Goal: Find specific page/section: Find specific page/section

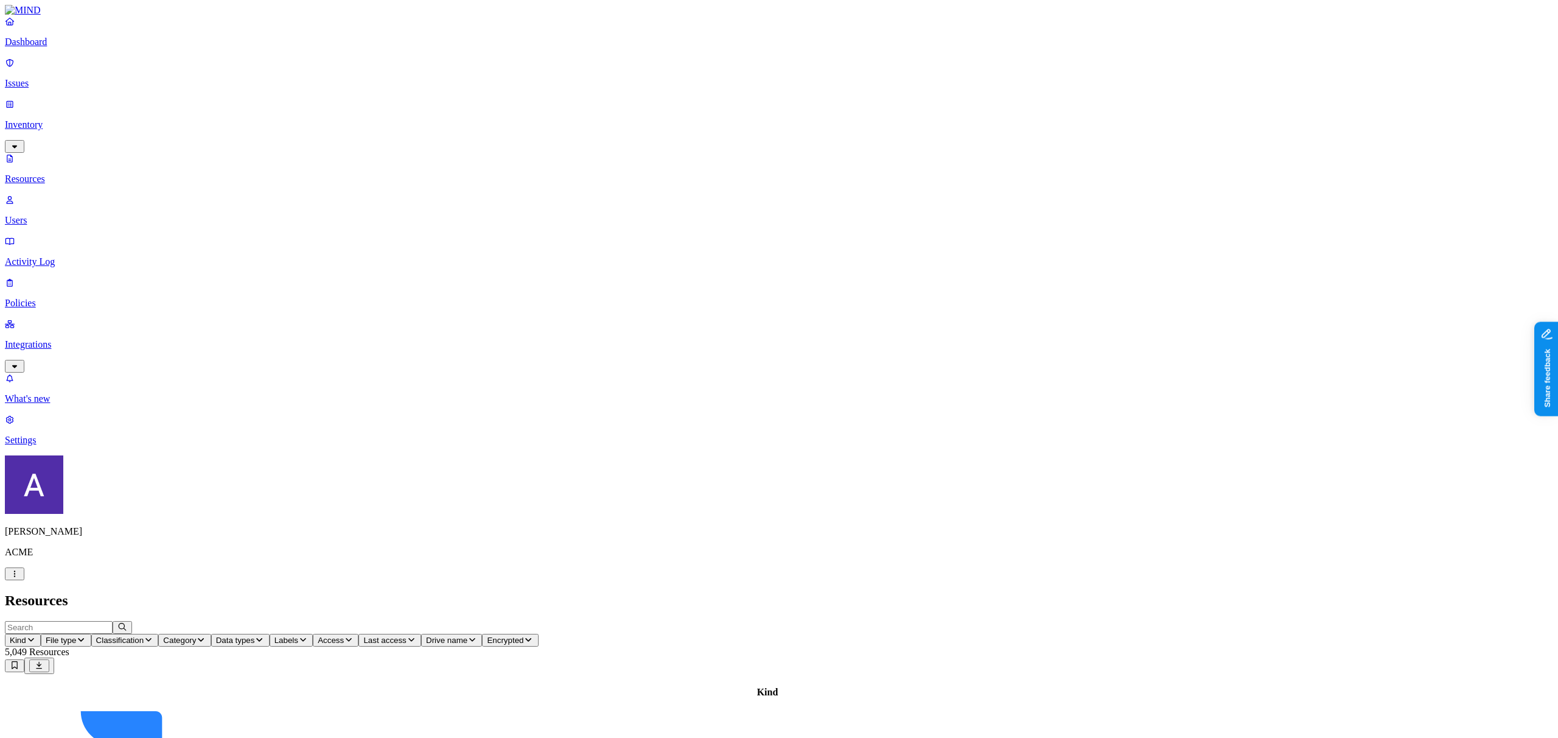
click at [26, 635] on span "Kind" at bounding box center [18, 639] width 16 height 9
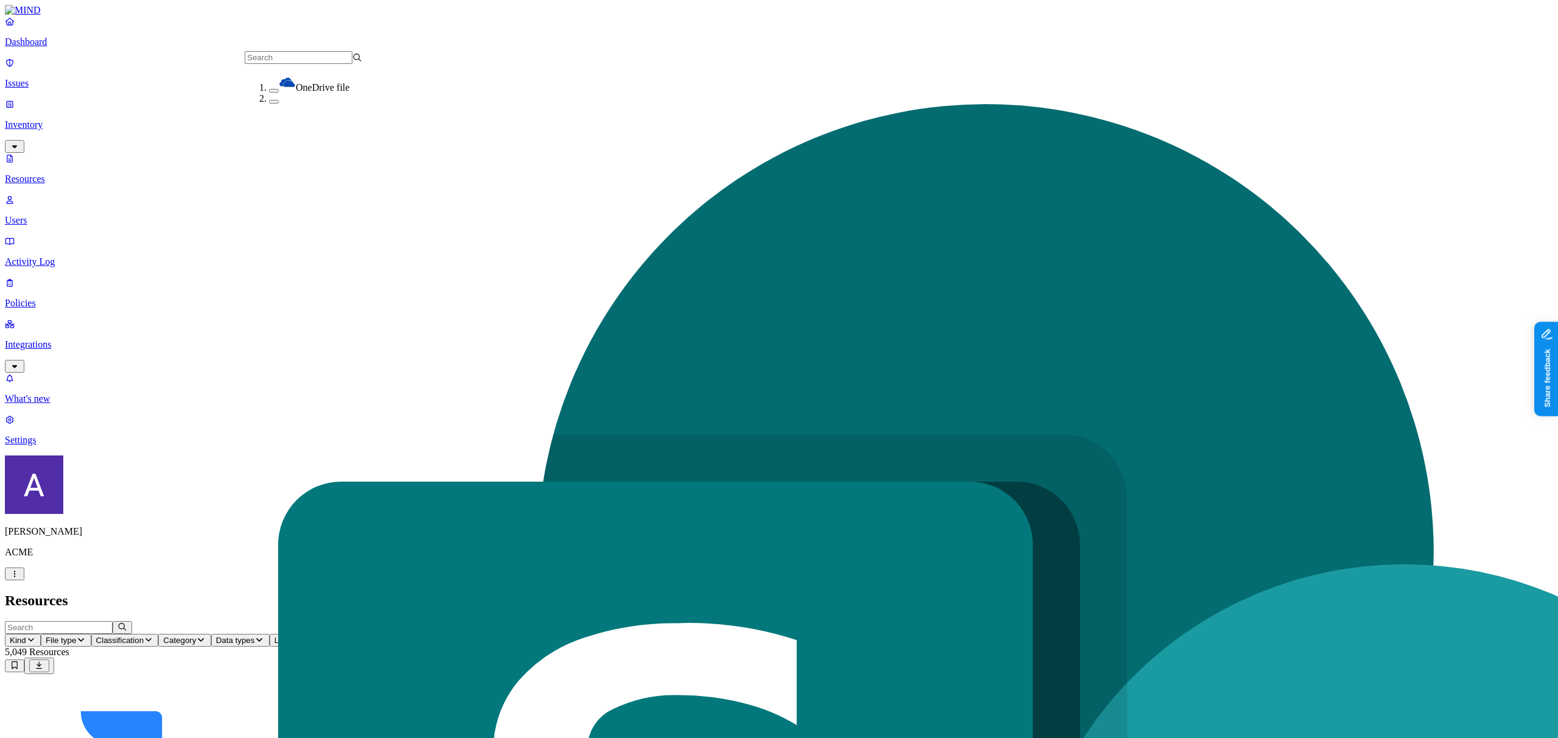
click at [329, 592] on h2 "Resources" at bounding box center [779, 600] width 1549 height 16
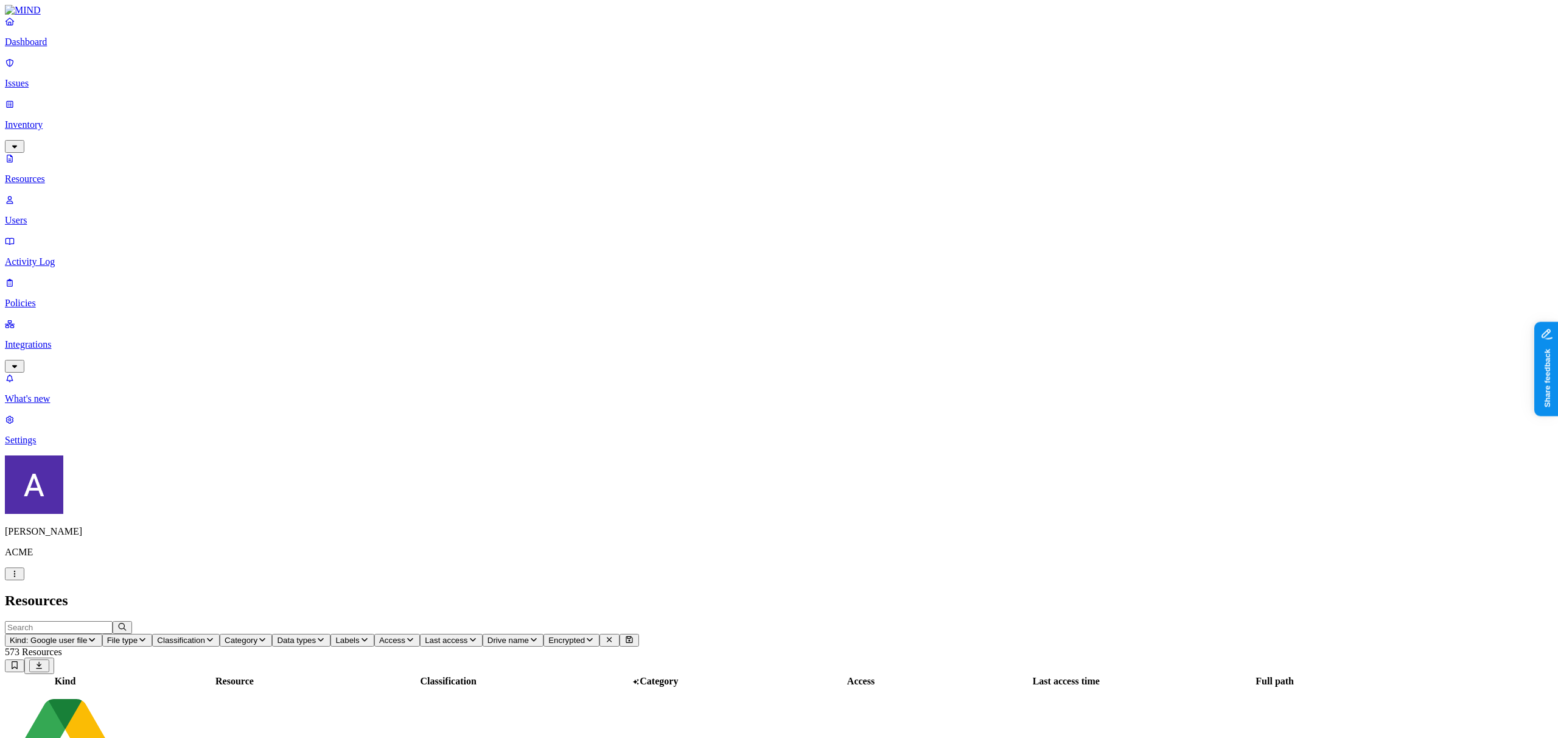
click at [684, 688] on td "–" at bounding box center [655, 748] width 205 height 121
